Goal: Information Seeking & Learning: Learn about a topic

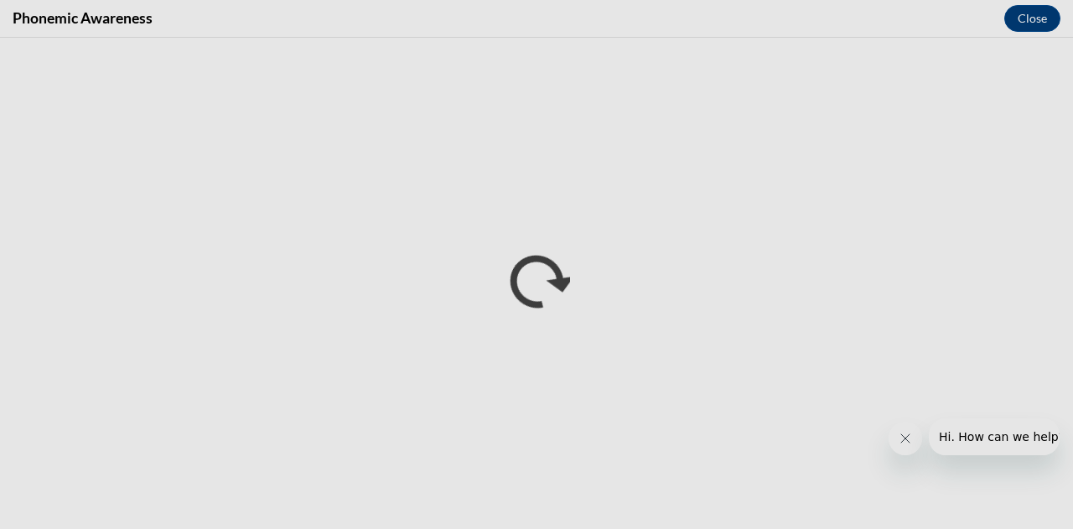
click at [860, 23] on div "Phonemic Awareness Close" at bounding box center [536, 19] width 1073 height 38
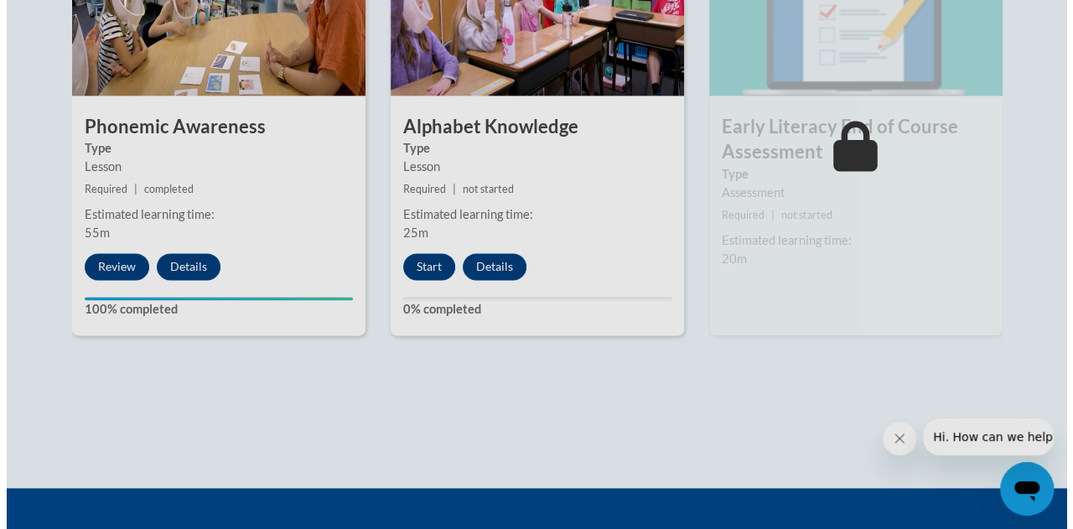
scroll to position [1035, 0]
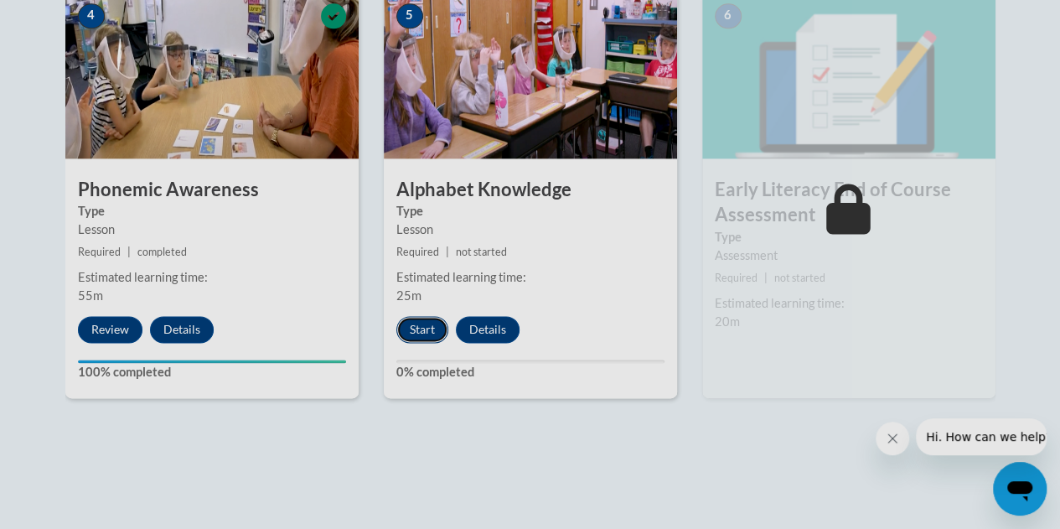
click at [404, 329] on button "Start" at bounding box center [422, 329] width 52 height 27
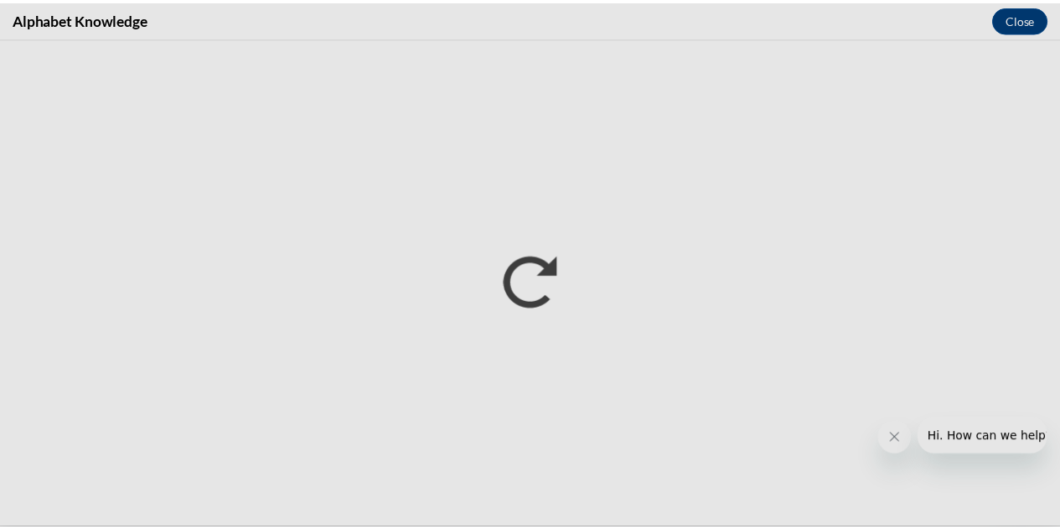
scroll to position [0, 0]
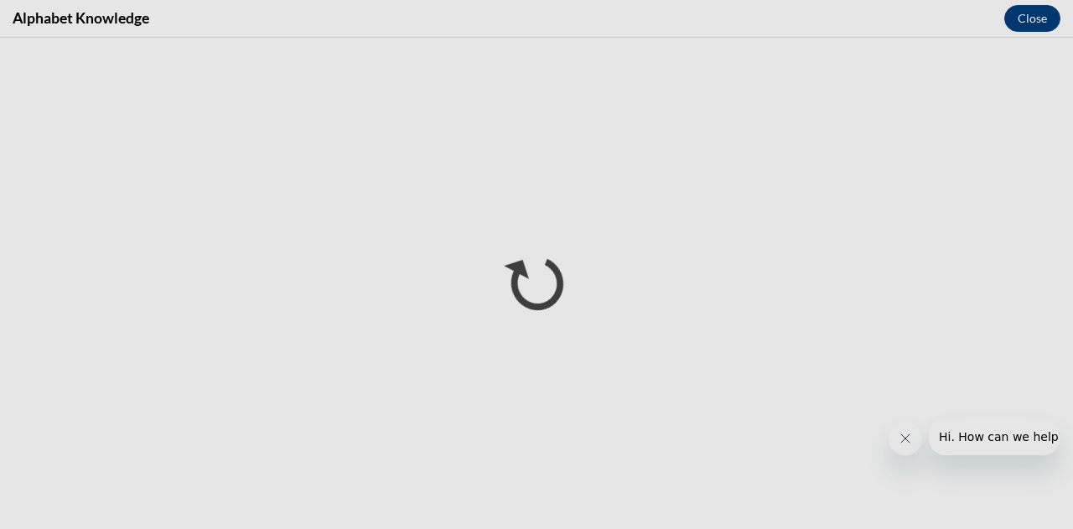
drag, startPoint x: 909, startPoint y: 380, endPoint x: 956, endPoint y: 4, distance: 378.5
click at [956, 4] on div "Alphabet Knowledge Close" at bounding box center [536, 19] width 1073 height 38
click at [976, 16] on div "Alphabet Knowledge Close" at bounding box center [536, 19] width 1073 height 38
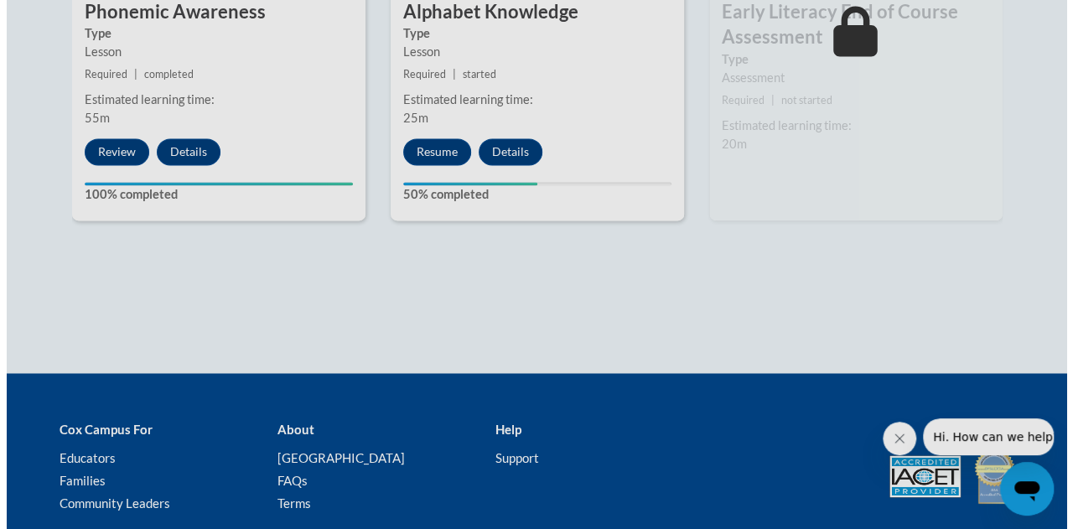
scroll to position [1199, 0]
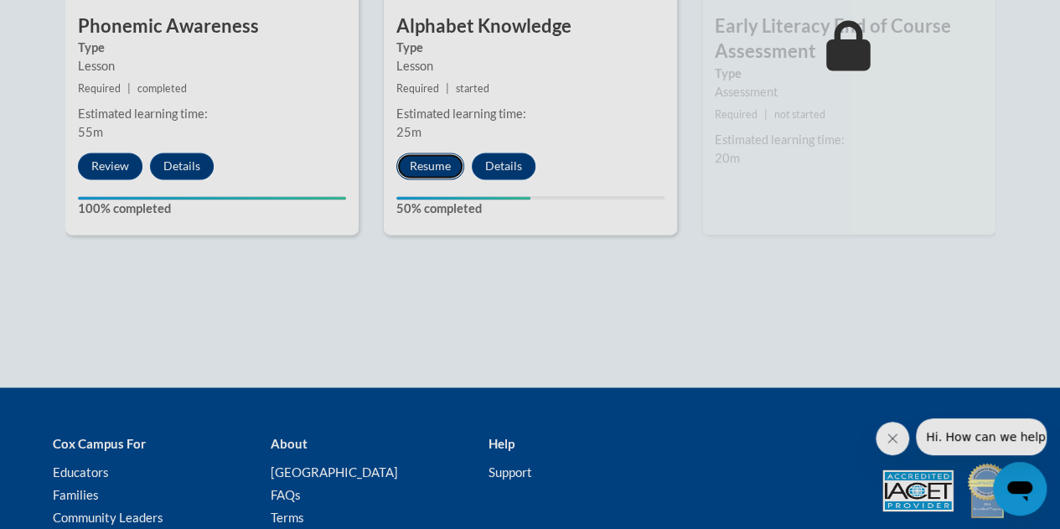
click at [427, 167] on button "Resume" at bounding box center [430, 166] width 68 height 27
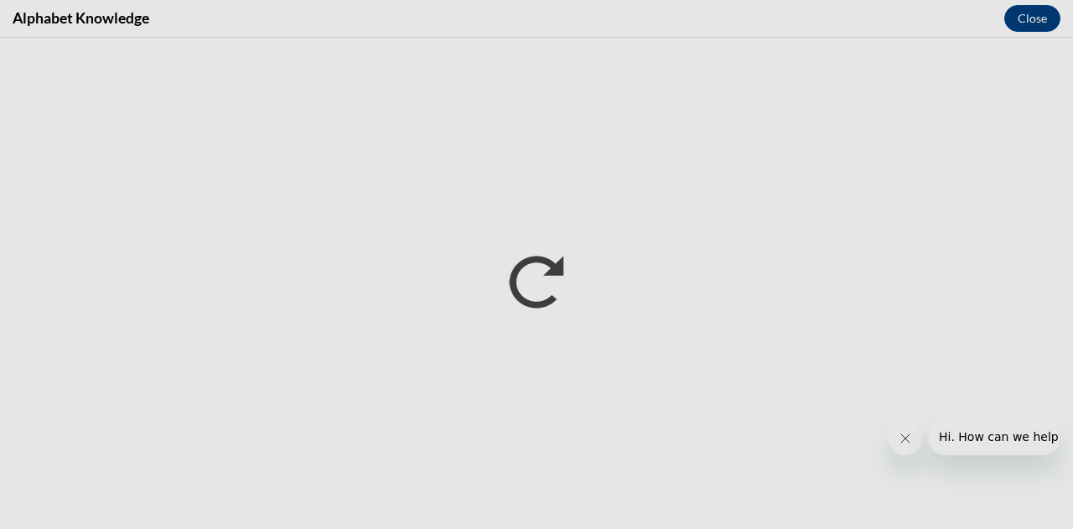
scroll to position [0, 0]
